Goal: Check status: Check status

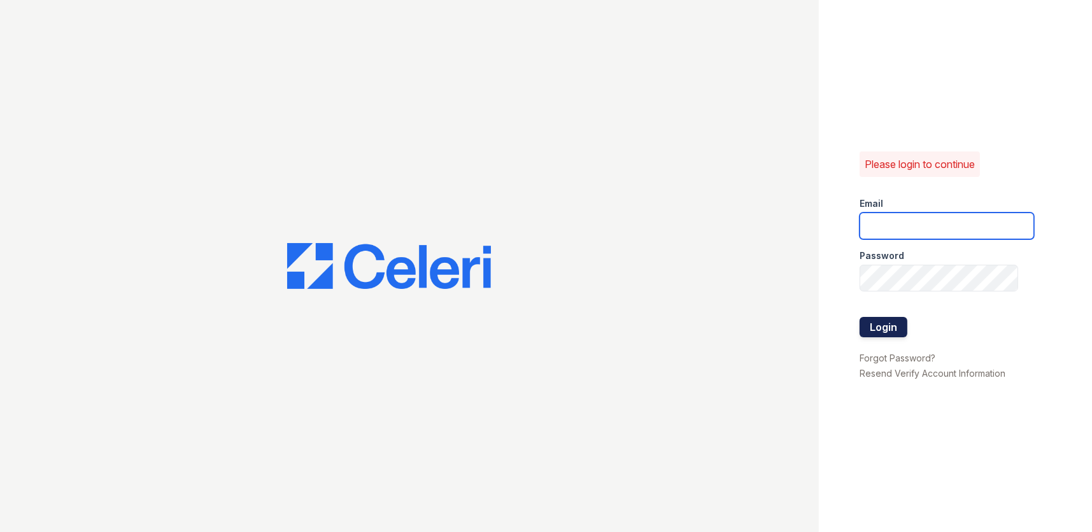
type input "[DOMAIN_NAME][EMAIL_ADDRESS][DOMAIN_NAME]"
click at [881, 324] on button "Login" at bounding box center [883, 327] width 48 height 20
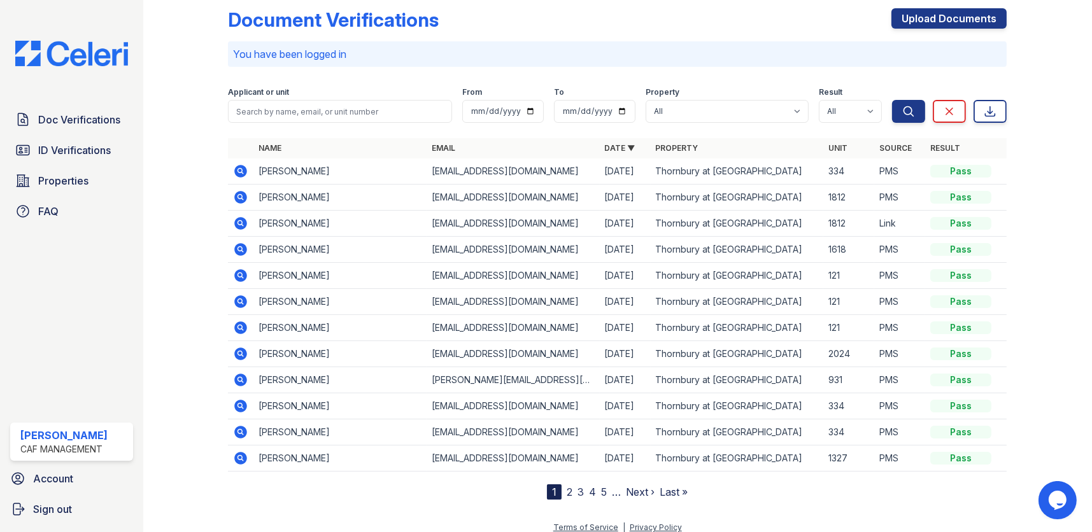
scroll to position [27, 0]
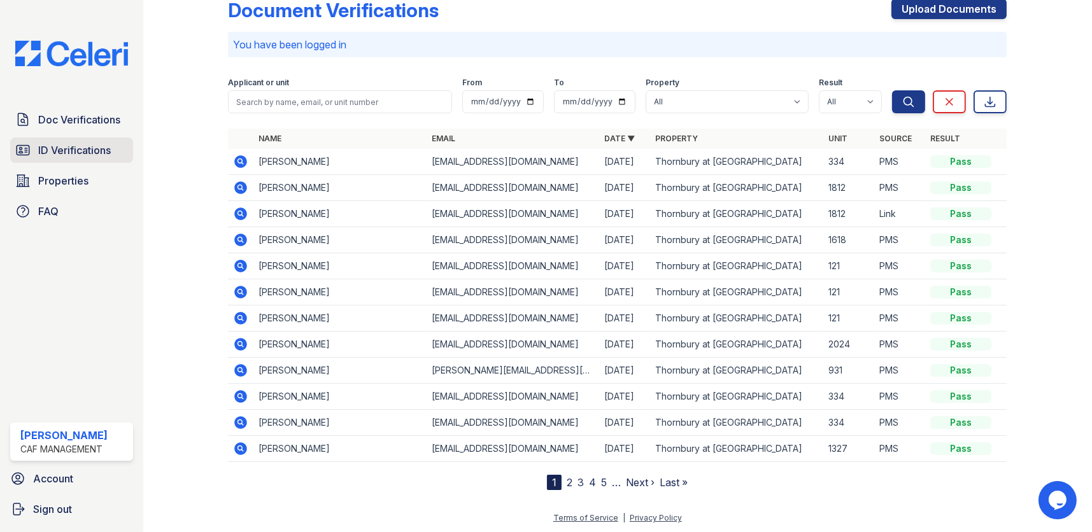
click at [67, 145] on span "ID Verifications" at bounding box center [74, 150] width 73 height 15
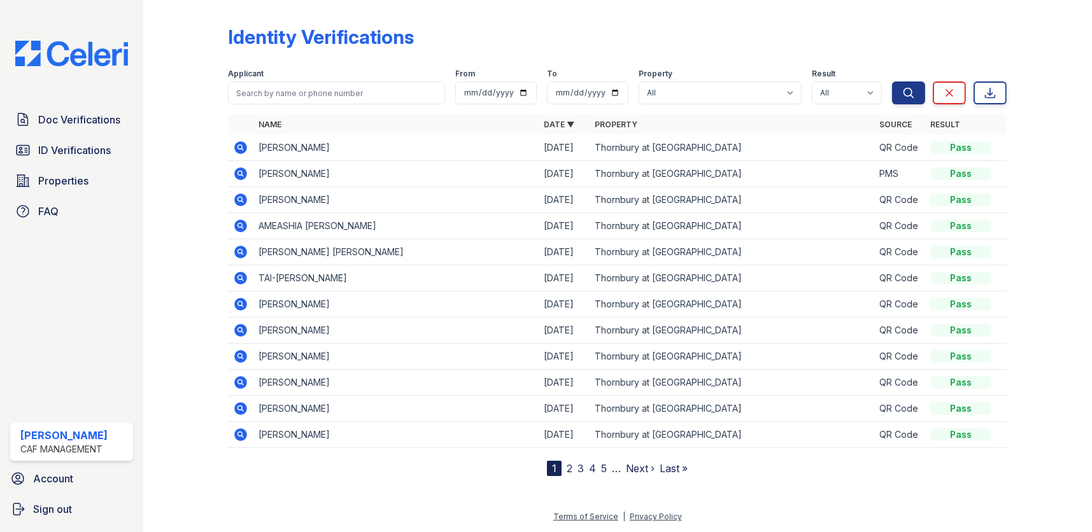
click at [360, 148] on td "[PERSON_NAME]" at bounding box center [395, 148] width 285 height 26
click at [344, 146] on td "[PERSON_NAME]" at bounding box center [395, 148] width 285 height 26
click at [717, 39] on div "Identity Verifications" at bounding box center [617, 41] width 779 height 33
